Goal: Task Accomplishment & Management: Manage account settings

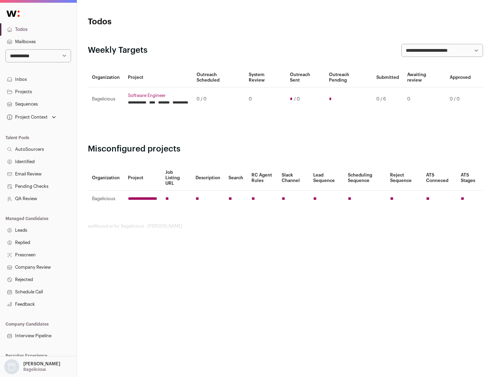
click at [38, 92] on link "Projects" at bounding box center [38, 92] width 76 height 12
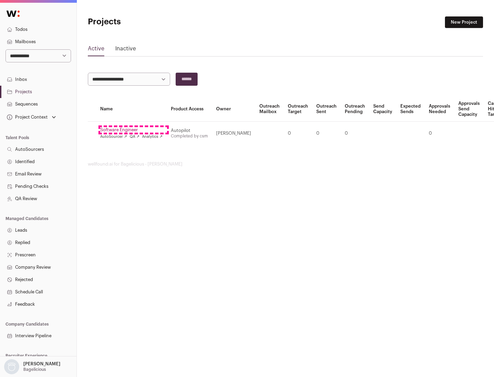
click at [133, 130] on link "Software Engineer" at bounding box center [131, 129] width 62 height 5
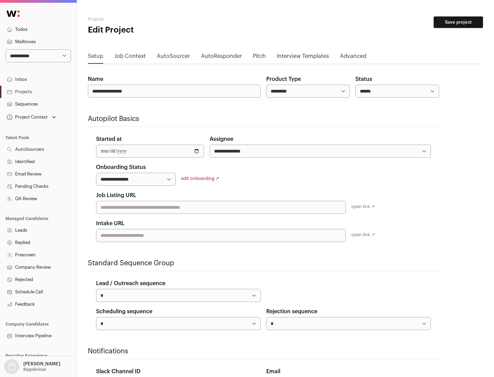
click at [458, 22] on button "Save project" at bounding box center [457, 22] width 49 height 12
